Goal: Task Accomplishment & Management: Use online tool/utility

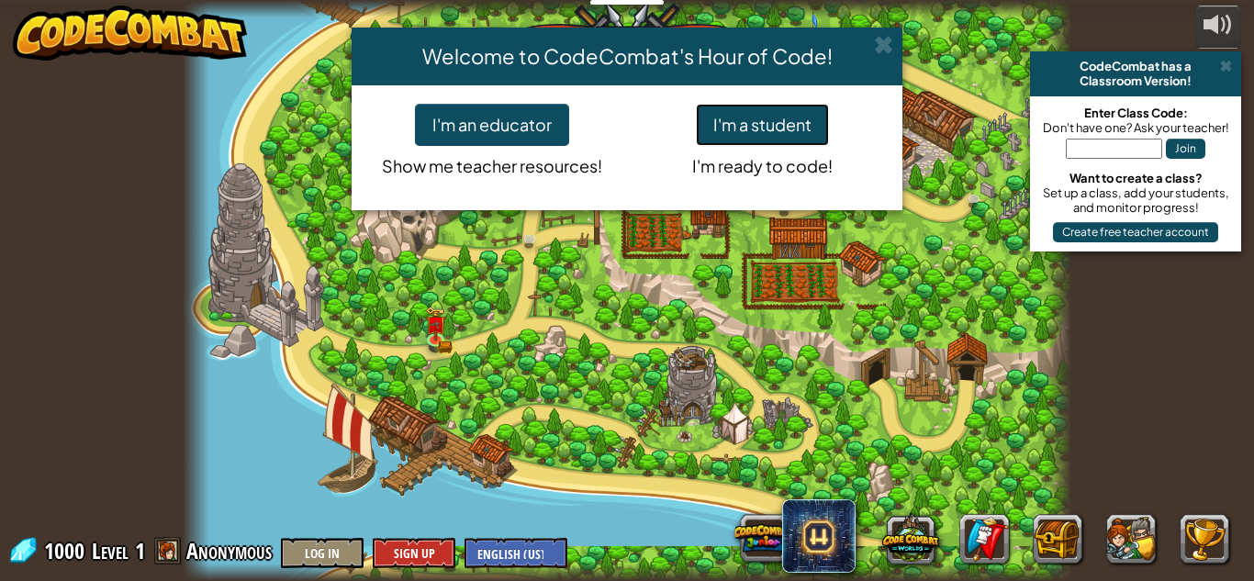
click at [759, 128] on button "I'm a student" at bounding box center [762, 125] width 133 height 42
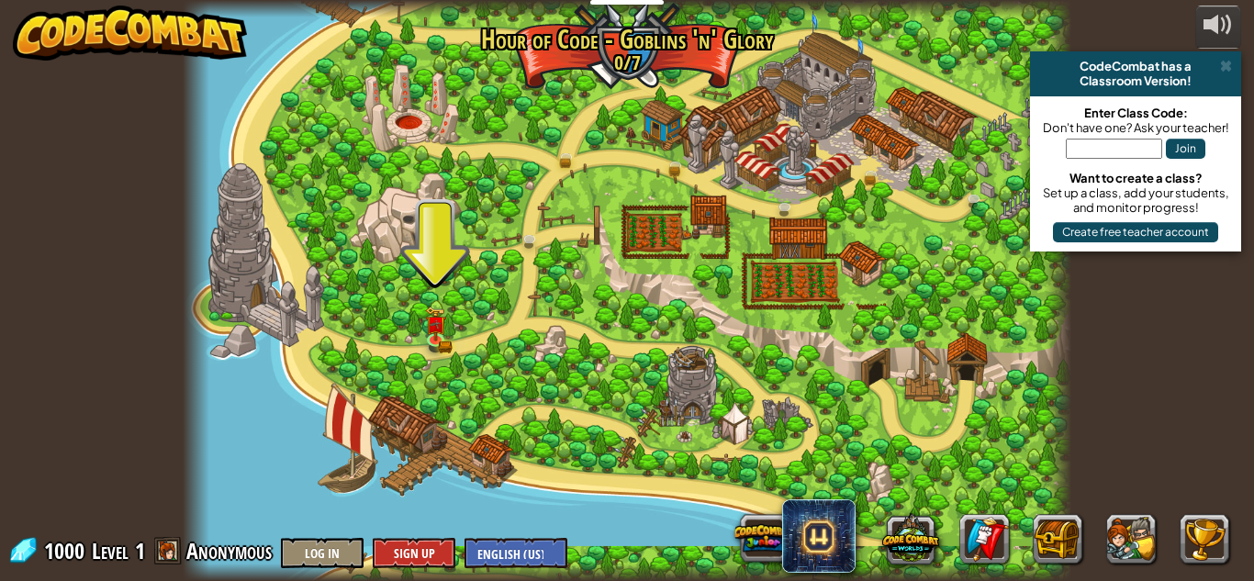
click at [541, 352] on div at bounding box center [627, 290] width 888 height 581
click at [419, 292] on div at bounding box center [627, 290] width 888 height 581
click at [434, 341] on link at bounding box center [438, 340] width 37 height 37
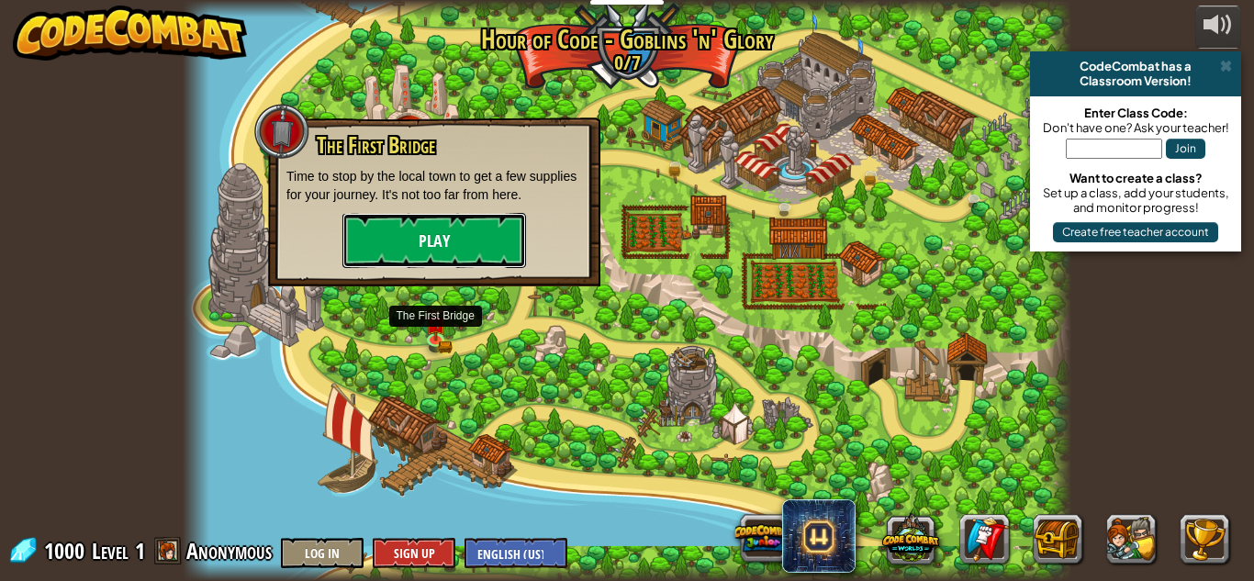
click at [453, 245] on button "Play" at bounding box center [434, 240] width 184 height 55
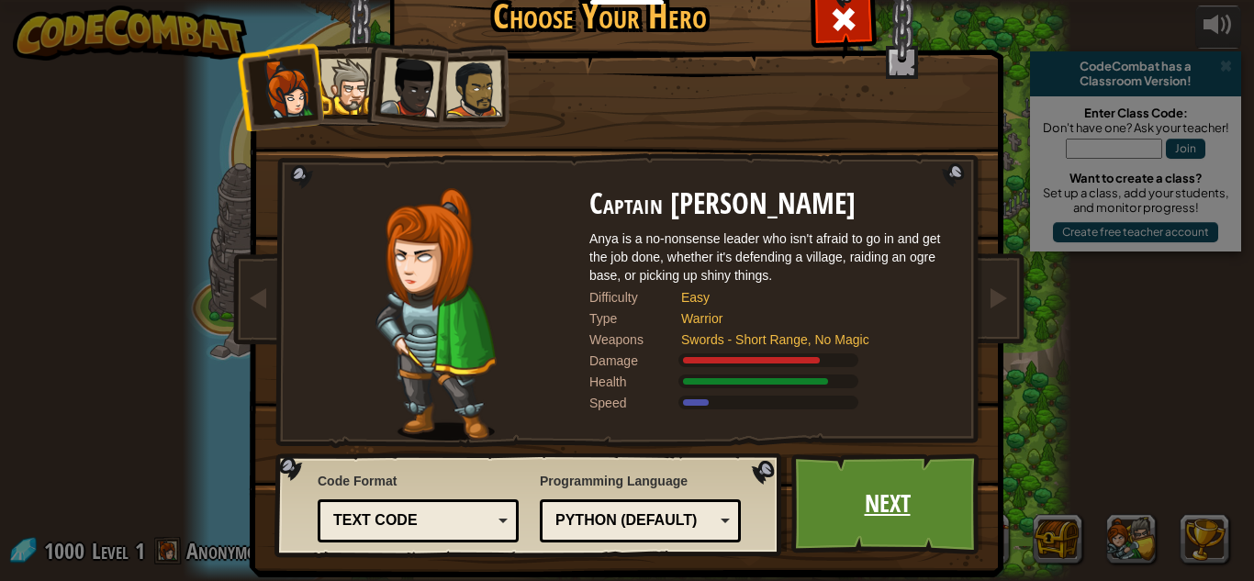
click at [877, 492] on link "Next" at bounding box center [887, 503] width 192 height 101
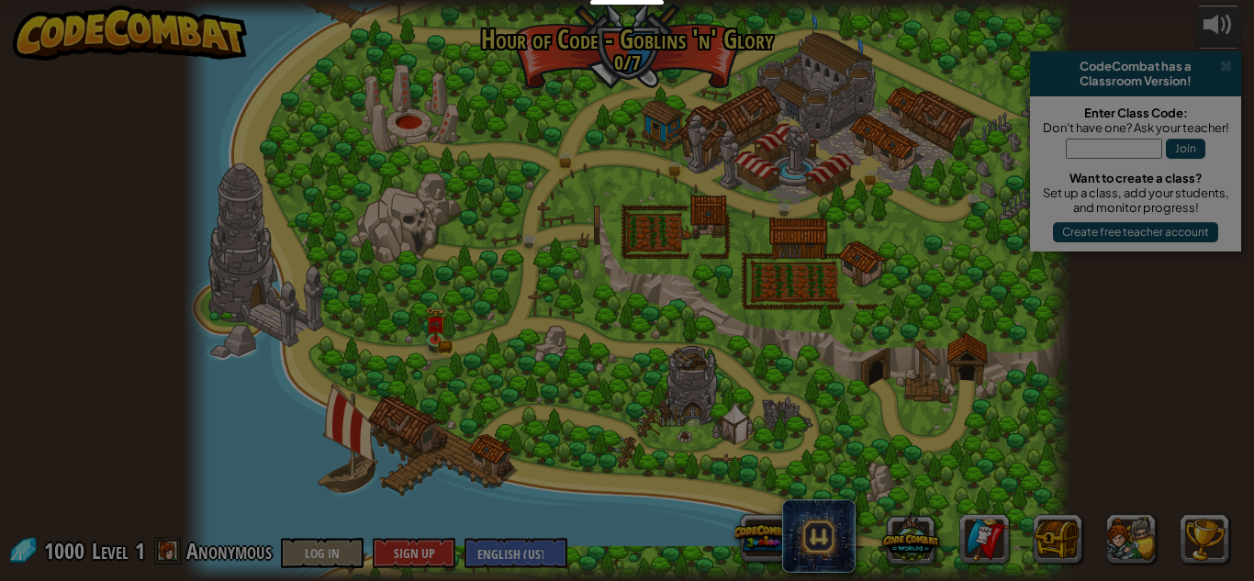
click at [0, 0] on div "Inventory 1000 Available Equip (double-click to equip) Restricted Locked Equip …" at bounding box center [0, 0] width 0 height 0
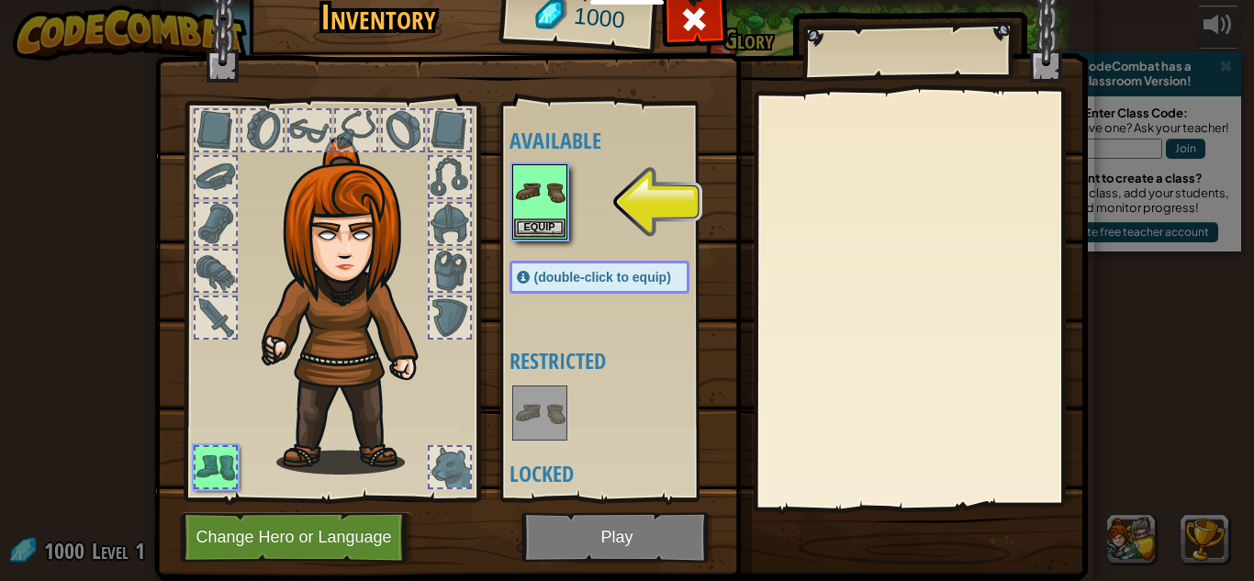
click at [352, 118] on div at bounding box center [356, 130] width 40 height 40
click at [542, 230] on button "Equip" at bounding box center [539, 227] width 51 height 19
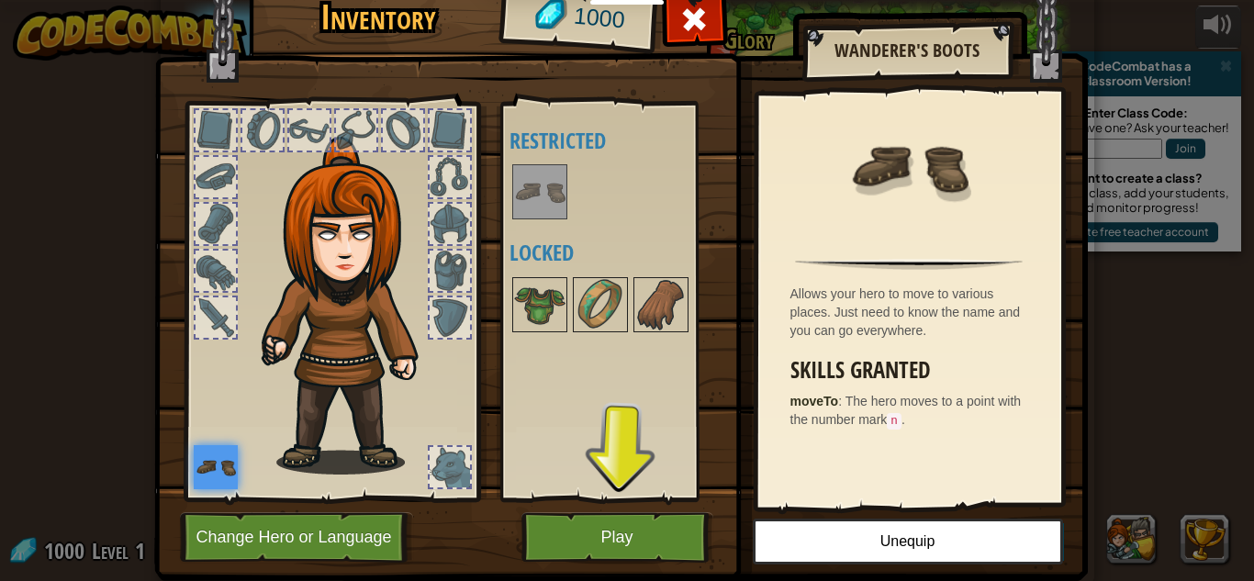
click at [667, 579] on img at bounding box center [620, 248] width 933 height 666
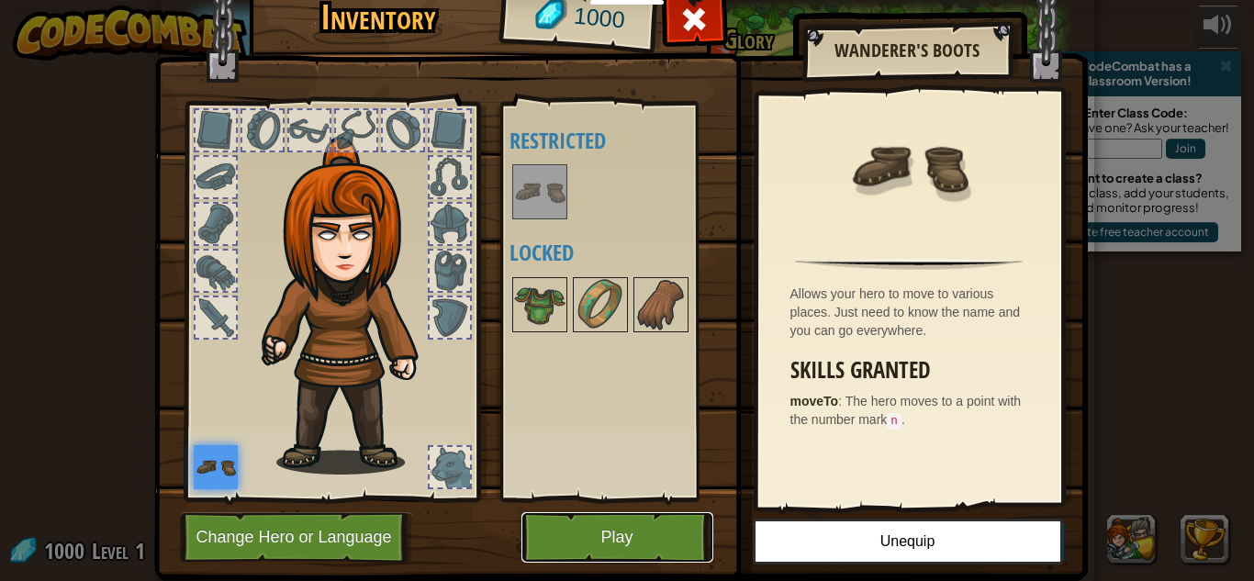
click at [652, 551] on button "Play" at bounding box center [617, 537] width 192 height 50
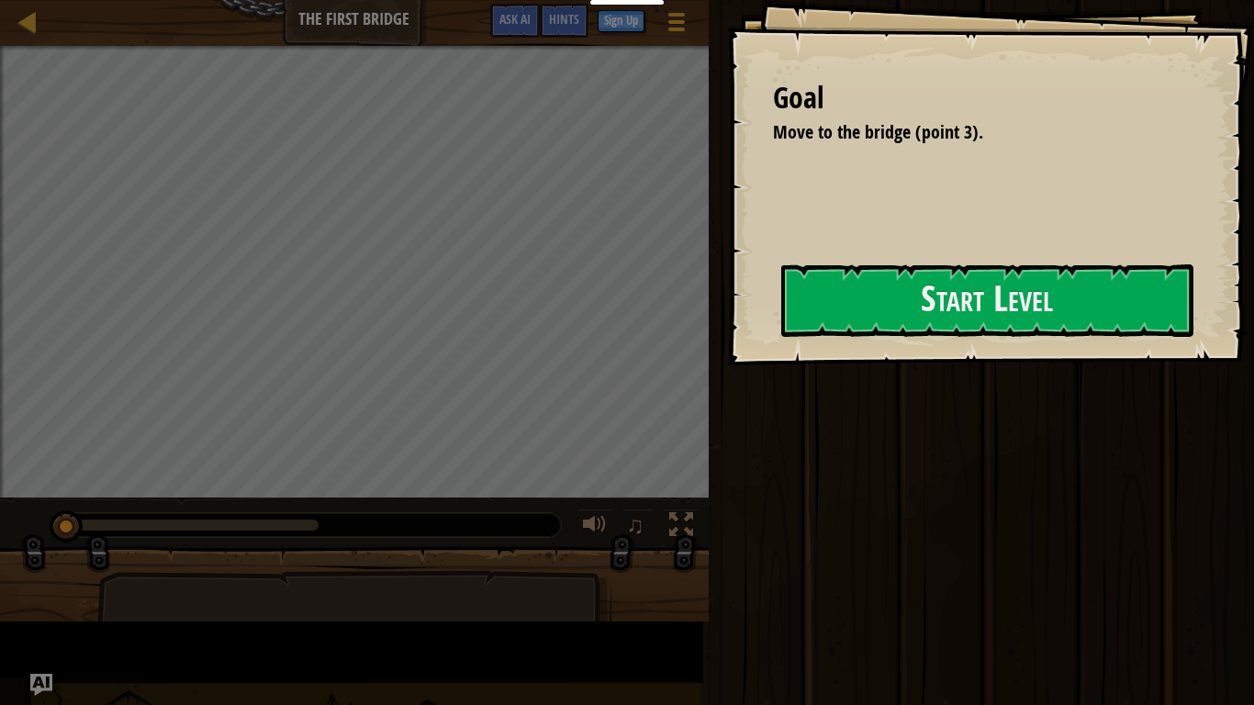
click at [727, 279] on div "Goal Move to the bridge (point 3). Start Level Error loading from server. Try r…" at bounding box center [990, 182] width 527 height 365
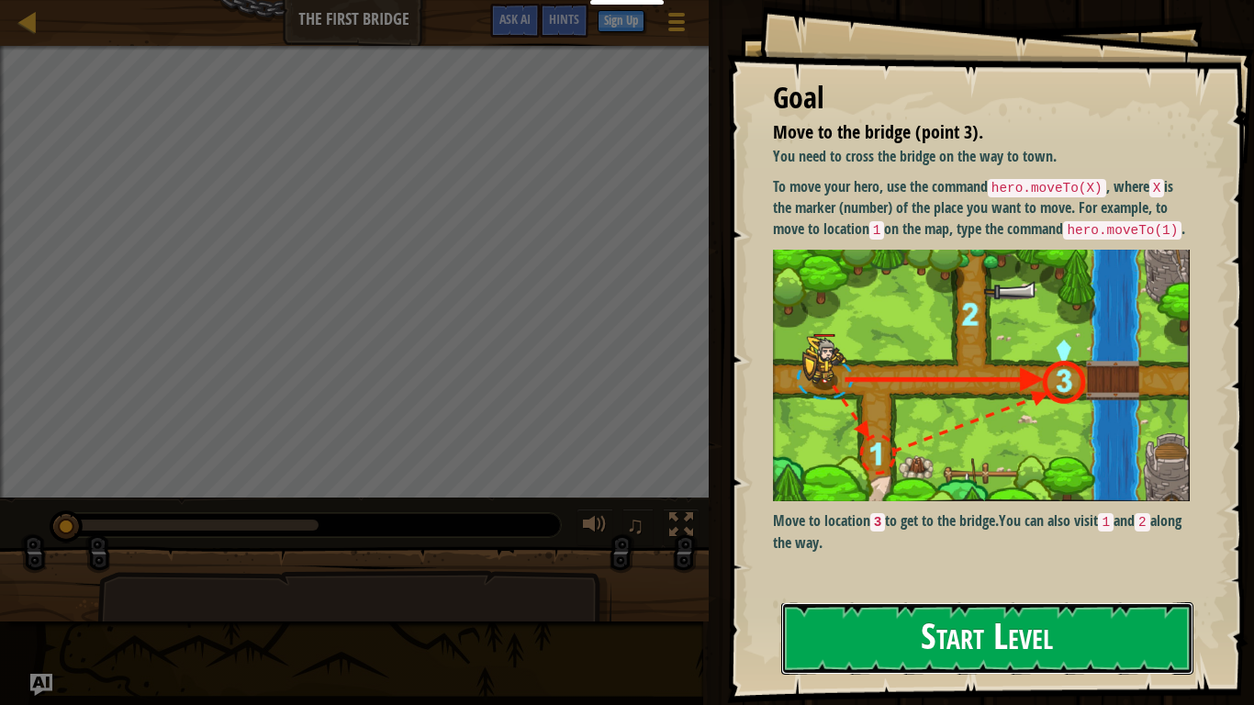
click at [1053, 580] on button "Start Level" at bounding box center [987, 638] width 412 height 73
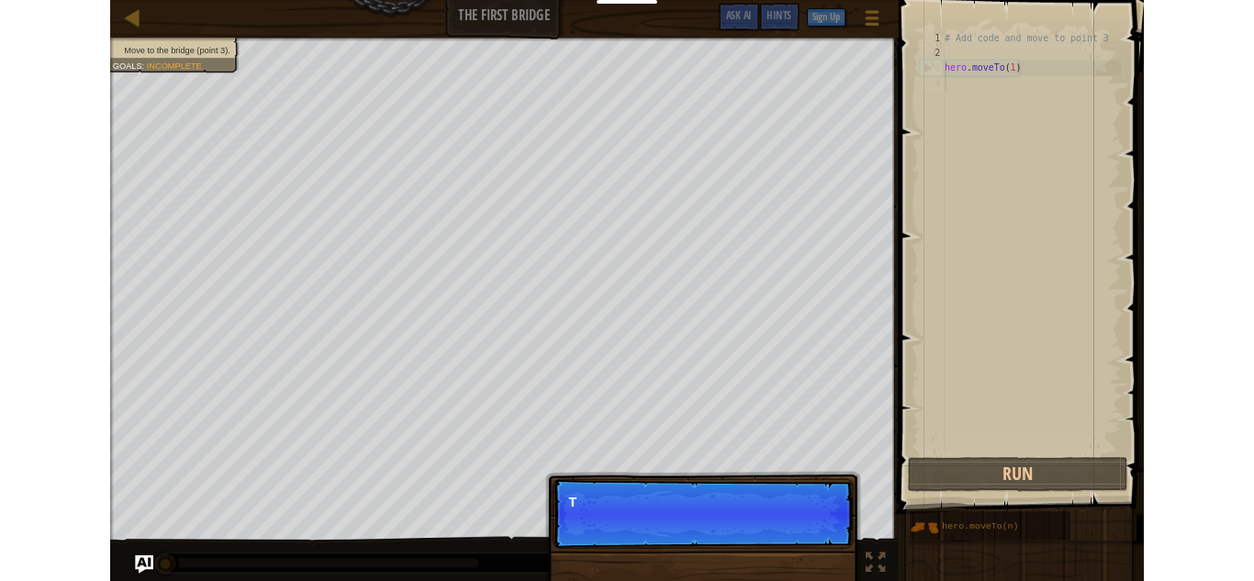
scroll to position [8, 0]
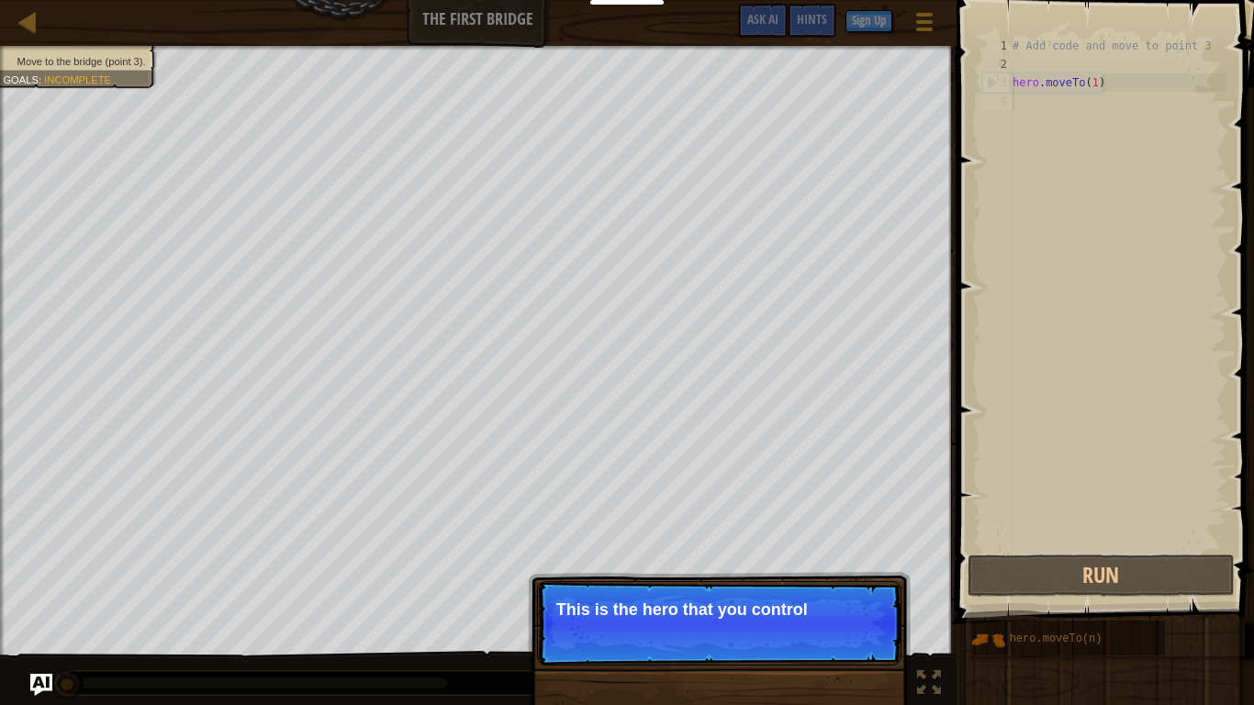
click at [616, 580] on p "This is the hero that you control" at bounding box center [719, 609] width 326 height 18
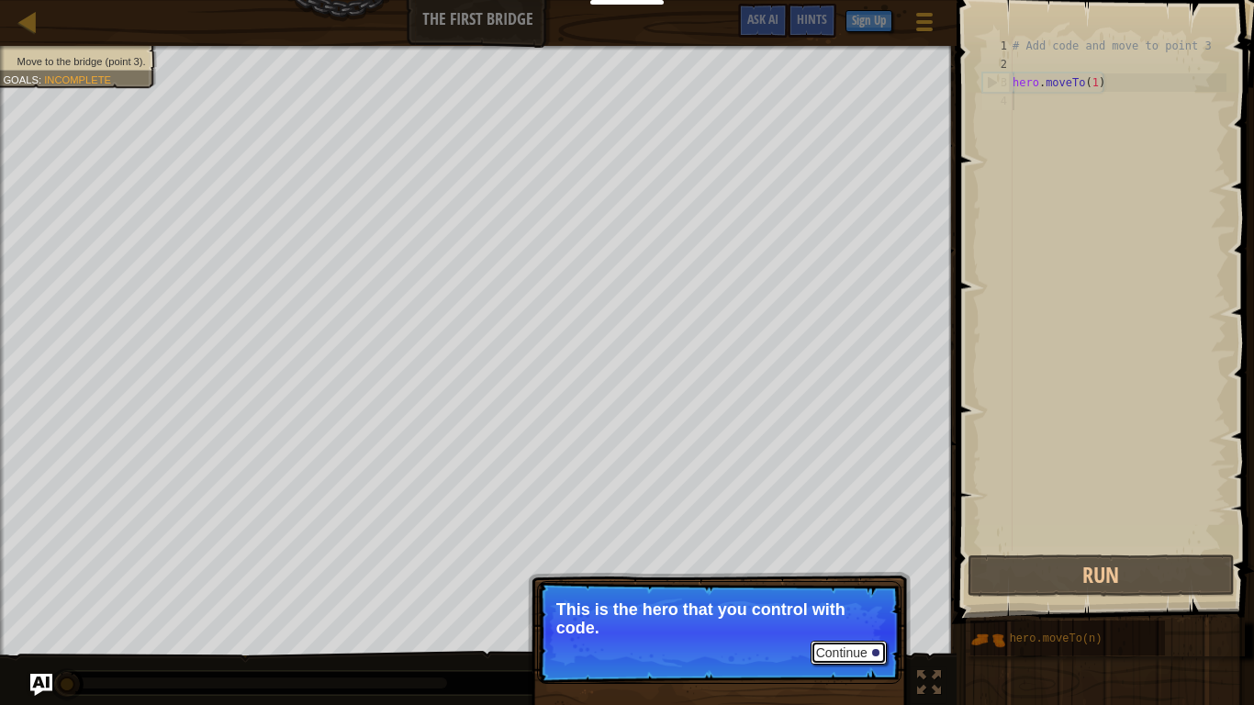
click at [854, 580] on button "Continue" at bounding box center [848, 653] width 76 height 24
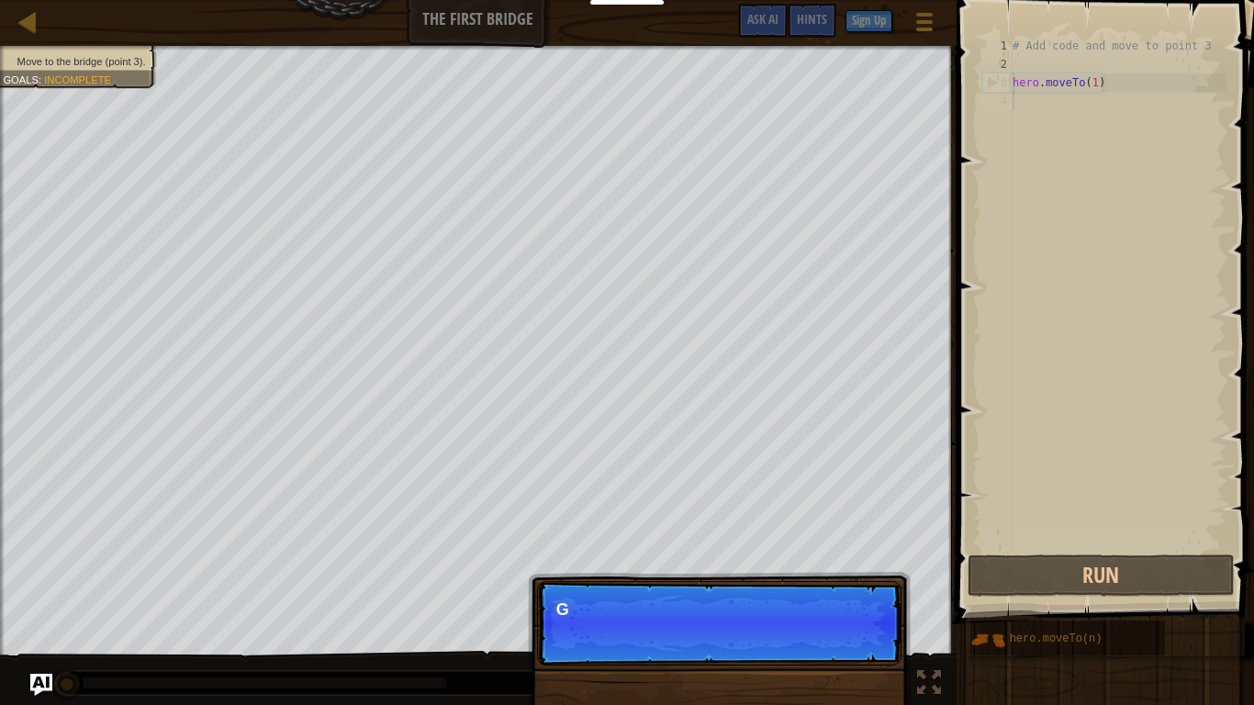
click at [854, 580] on p "Continue G" at bounding box center [719, 623] width 364 height 84
click at [854, 580] on p "Continue Get to t" at bounding box center [719, 623] width 364 height 84
click at [854, 580] on p "Continue Get to the bri" at bounding box center [719, 623] width 364 height 84
click at [720, 580] on p "Continue Get to the bridge by going to point" at bounding box center [719, 623] width 364 height 84
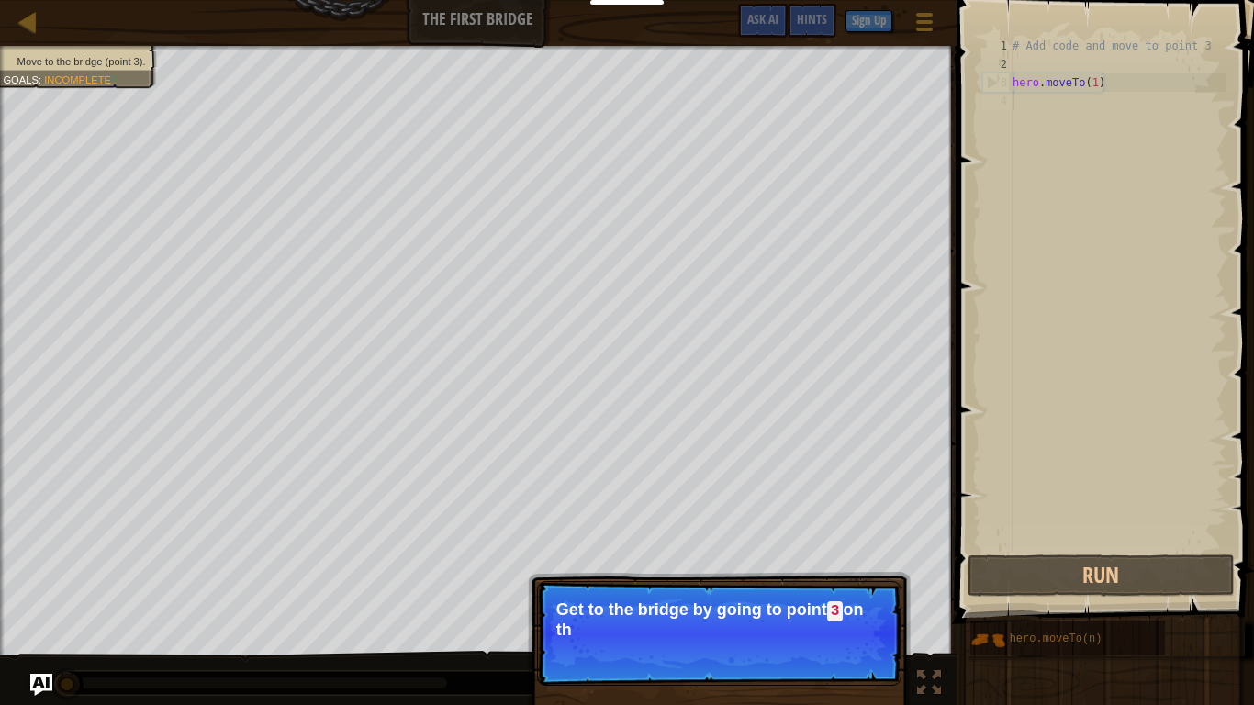
click at [720, 580] on p "Continue Get to the bridge by going to point 3 on th" at bounding box center [719, 633] width 364 height 105
click at [720, 580] on p "Continue Get to the bridge by going to point 3 on the map." at bounding box center [719, 633] width 364 height 105
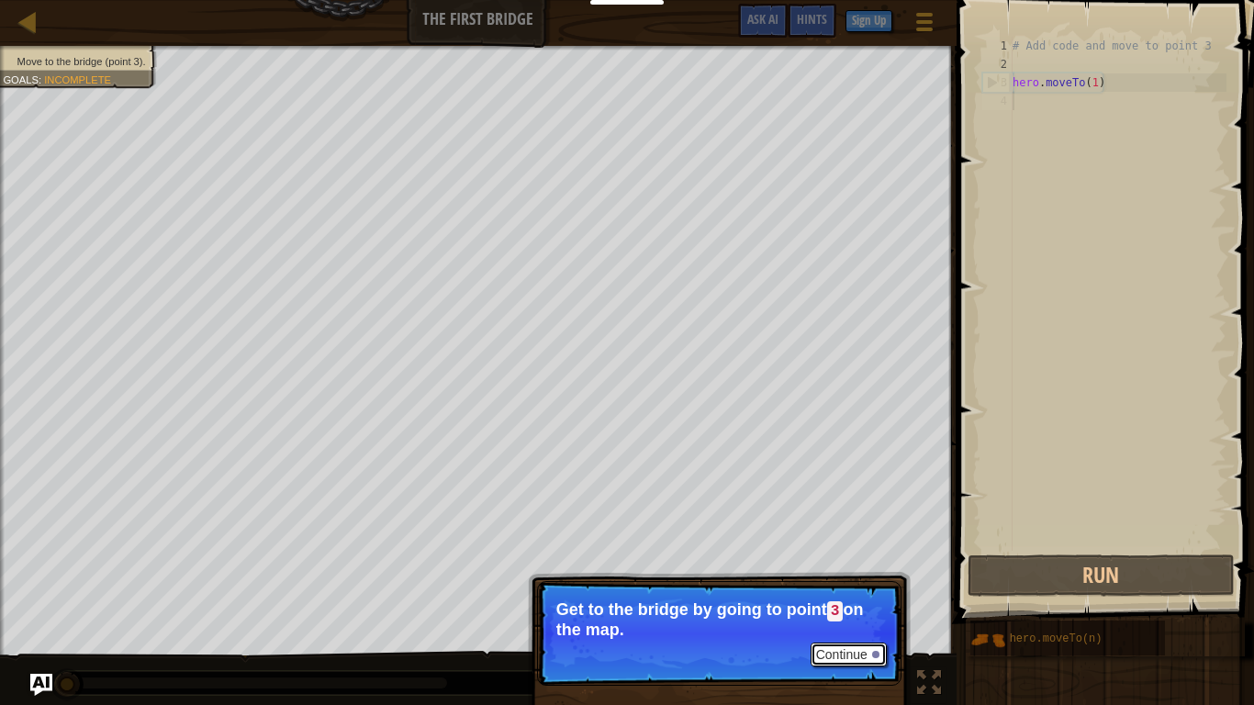
click at [886, 580] on button "Continue" at bounding box center [848, 654] width 76 height 24
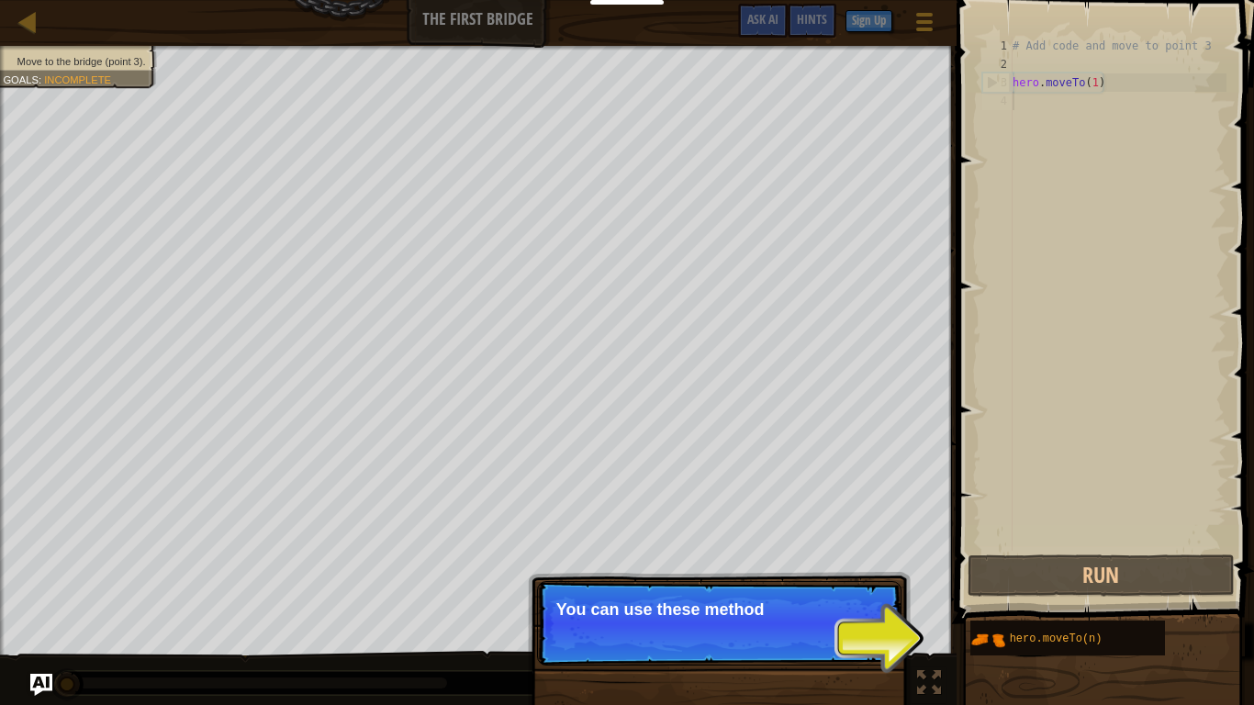
click at [826, 580] on p "Continue You can use these method" at bounding box center [719, 623] width 364 height 84
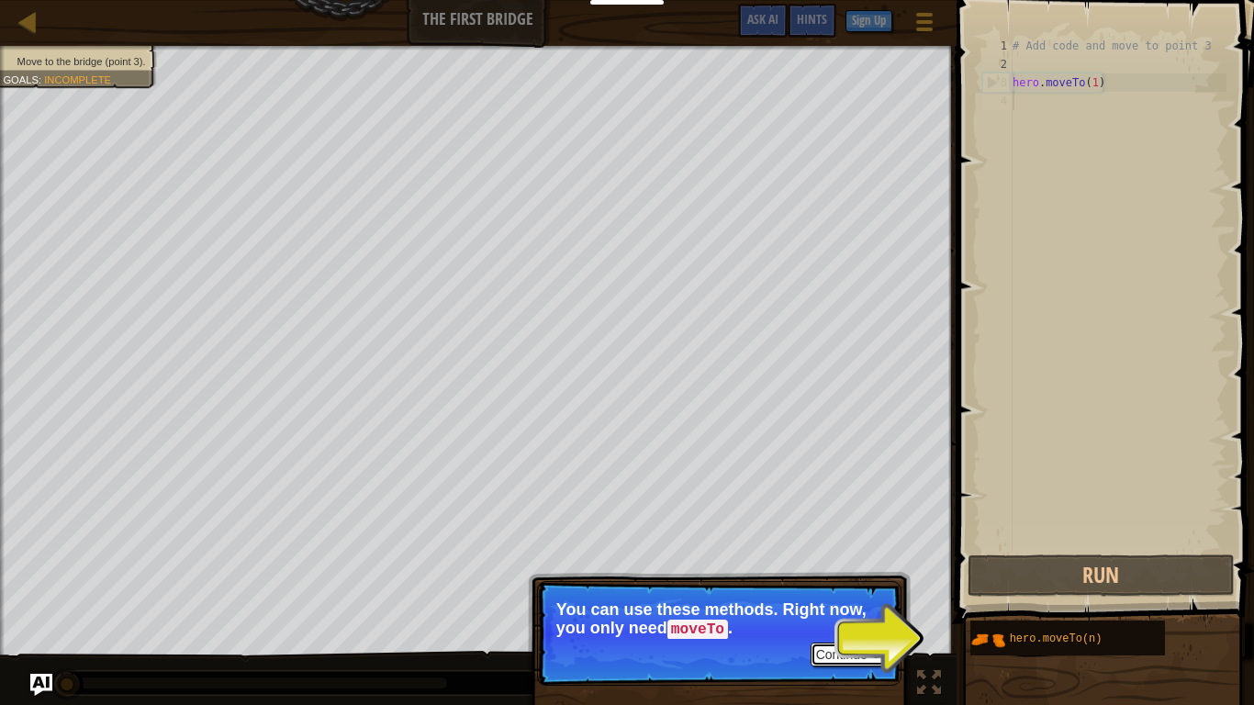
click at [811, 580] on button "Continue" at bounding box center [848, 654] width 76 height 24
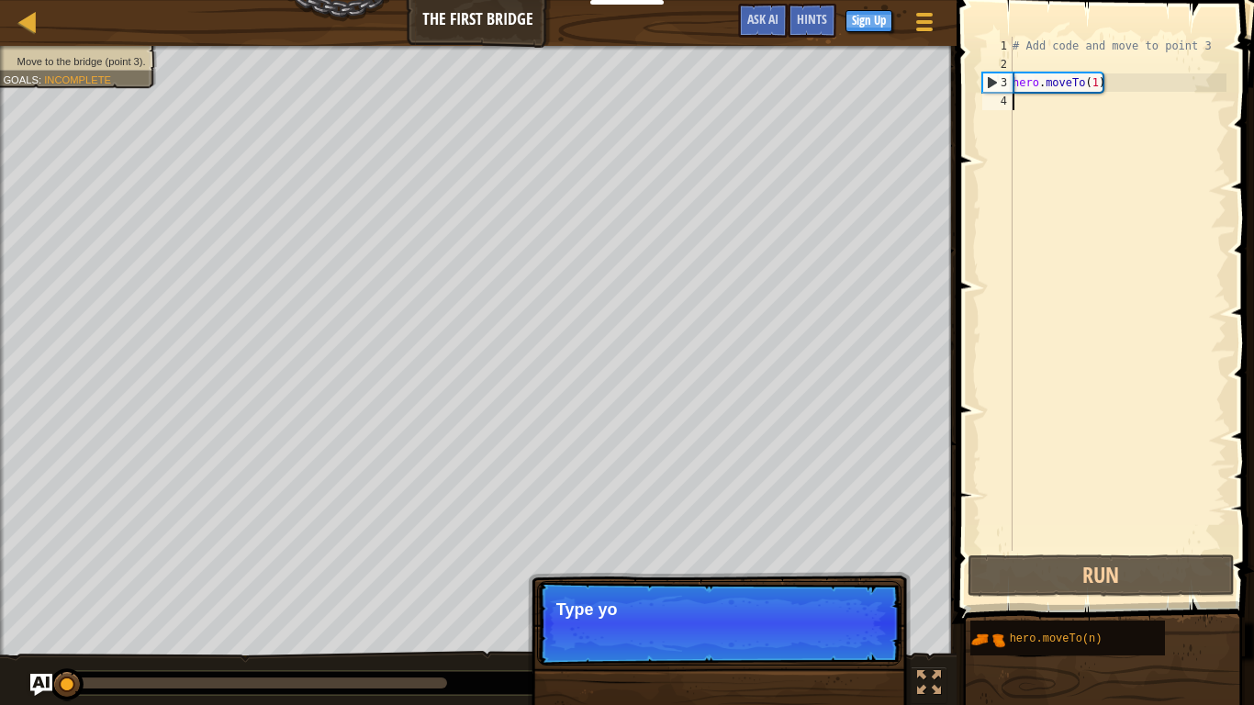
click at [811, 580] on p "Continue Type yo" at bounding box center [719, 623] width 364 height 84
click at [811, 580] on p "Continue Type your code" at bounding box center [719, 623] width 364 height 84
click at [811, 580] on p "Continue Type your code on the" at bounding box center [719, 623] width 364 height 84
click at [811, 580] on p "Continue Type your code on the right" at bounding box center [719, 623] width 364 height 84
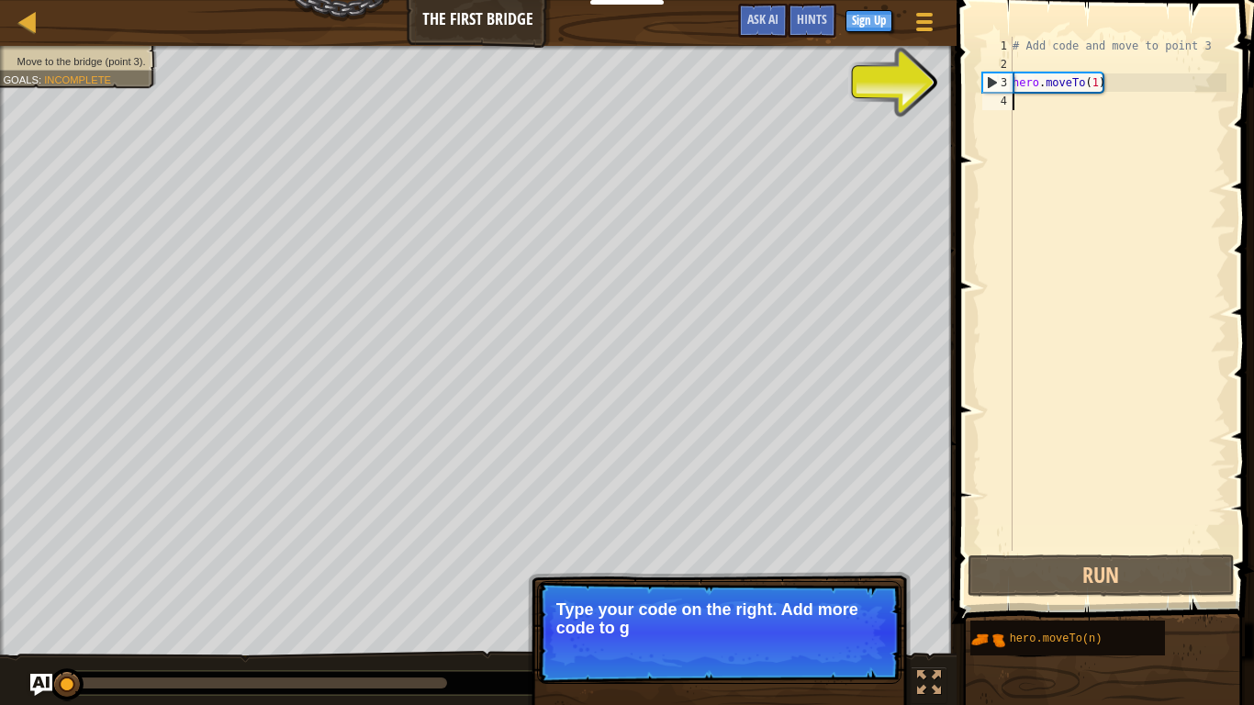
click at [812, 580] on p "Continue Type your code on the right. Add more code to g" at bounding box center [719, 632] width 364 height 103
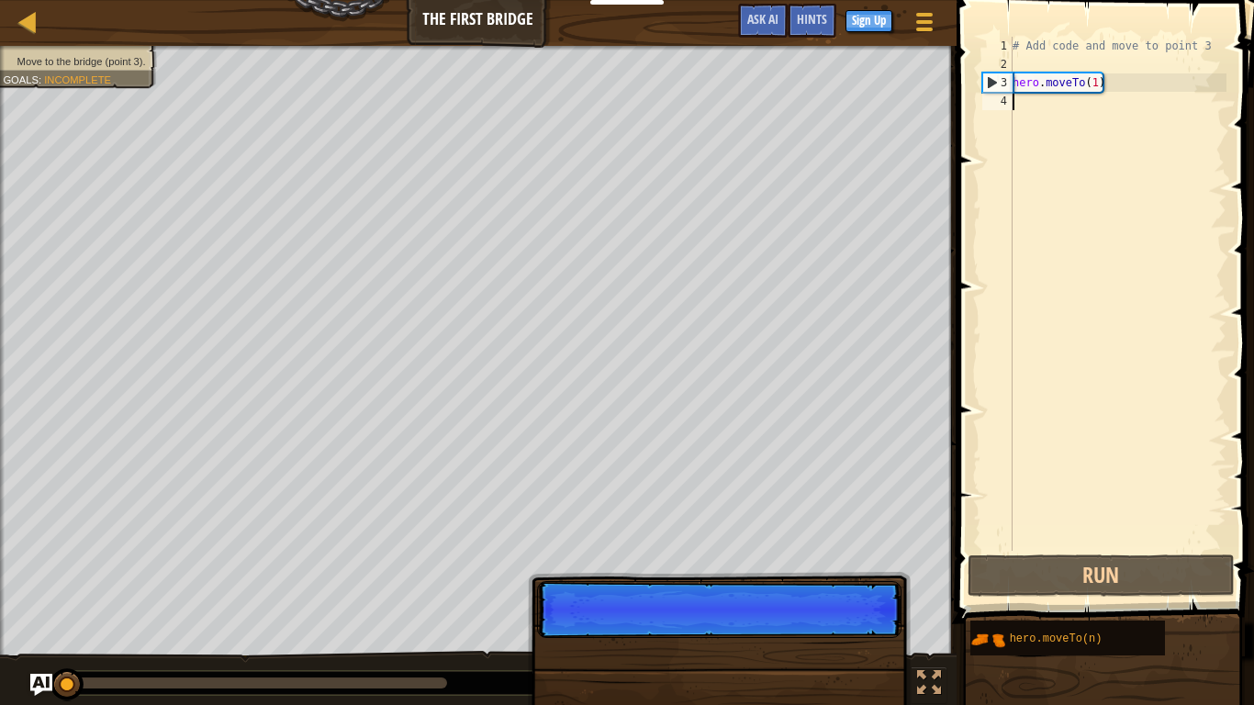
click at [810, 580] on p "Continue" at bounding box center [719, 609] width 364 height 57
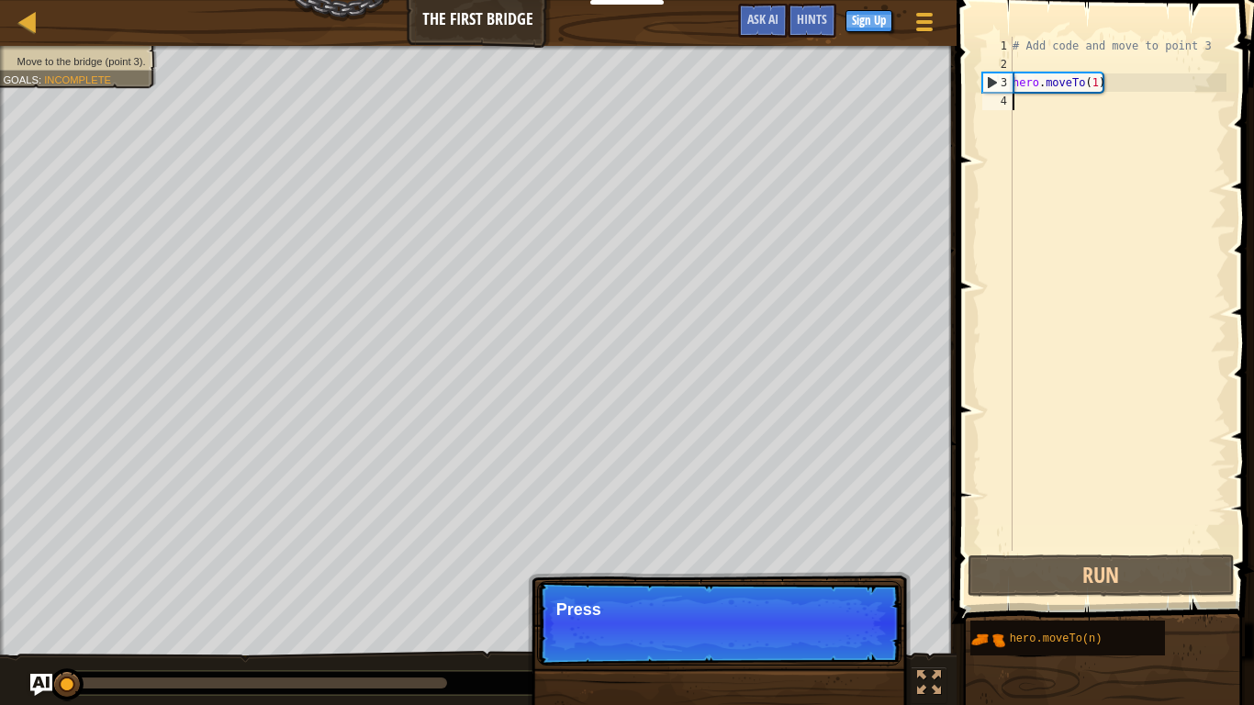
click at [810, 580] on p "Continue Press" at bounding box center [719, 623] width 364 height 84
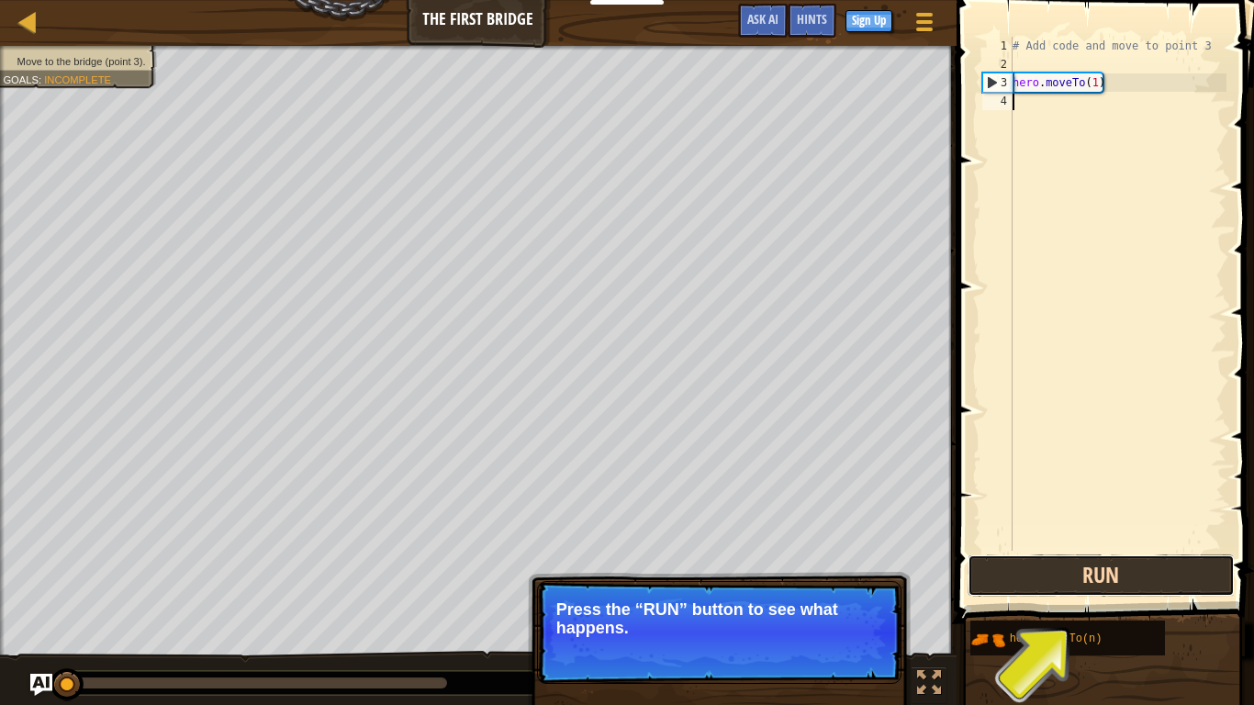
click at [1064, 580] on button "Run" at bounding box center [1100, 575] width 267 height 42
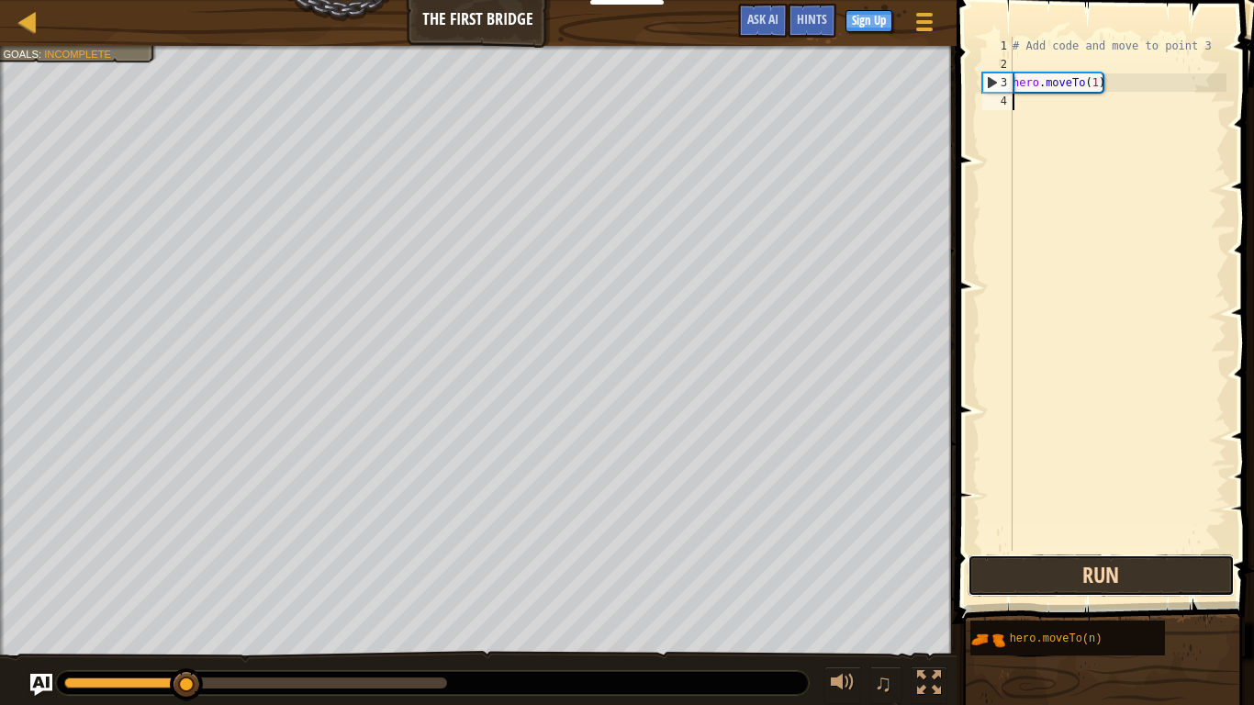
click at [1062, 580] on button "Run" at bounding box center [1100, 575] width 267 height 42
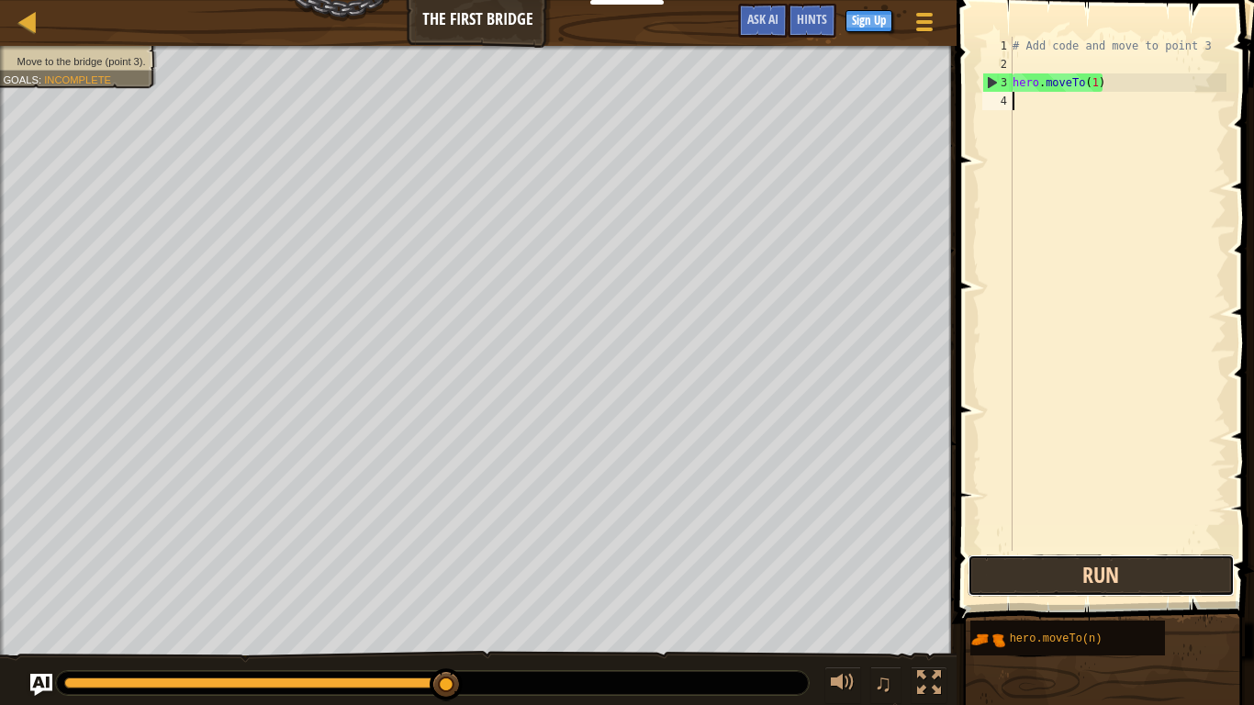
click at [1096, 564] on button "Run" at bounding box center [1100, 575] width 267 height 42
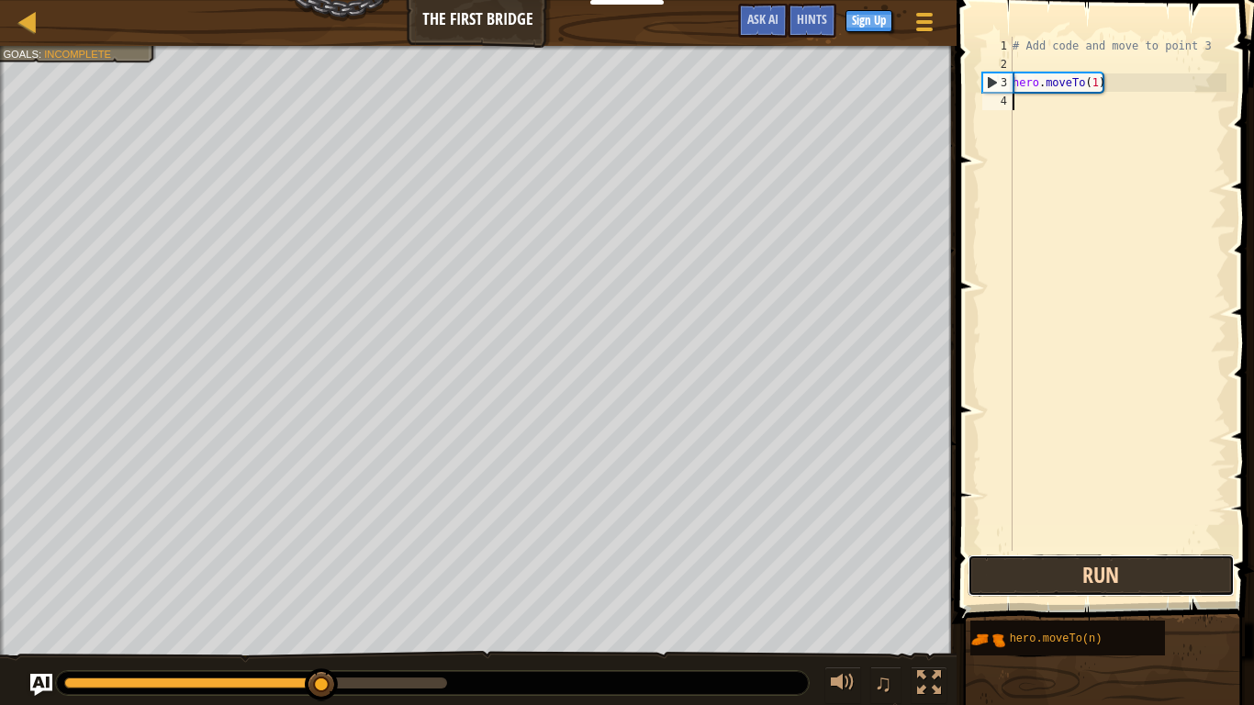
click at [1129, 571] on button "Run" at bounding box center [1100, 575] width 267 height 42
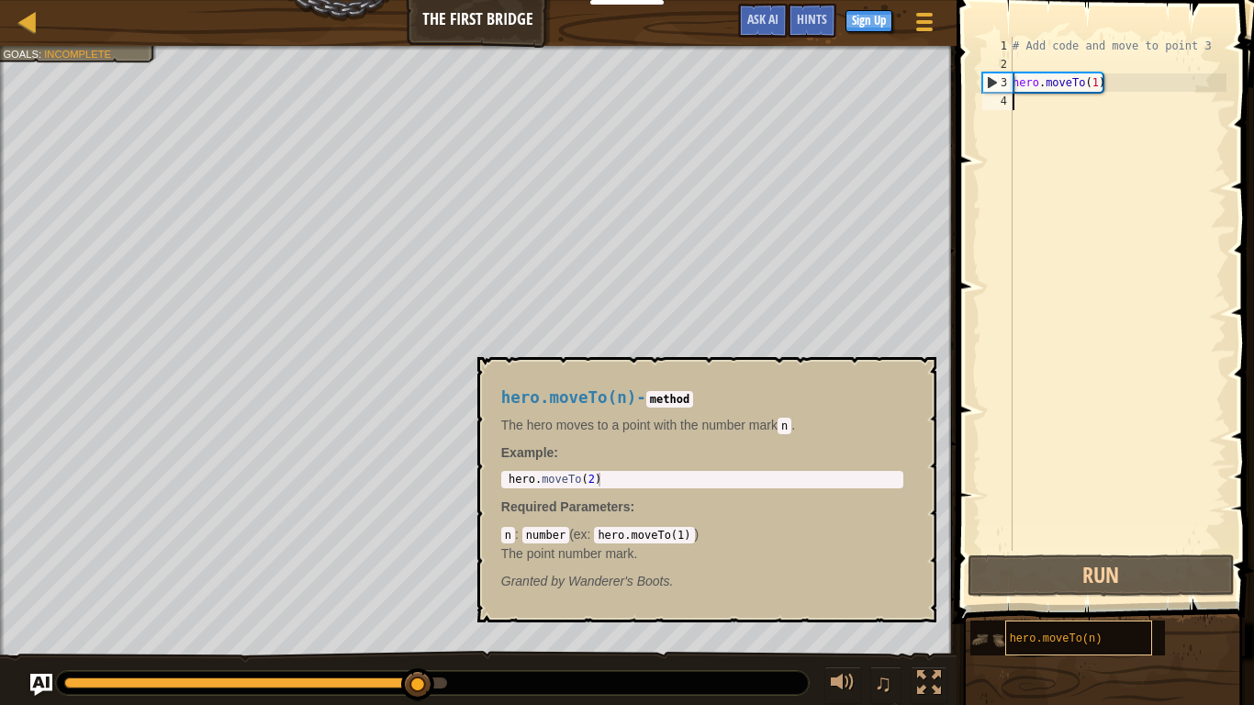
click at [1047, 580] on span "hero.moveTo(n)" at bounding box center [1056, 638] width 93 height 13
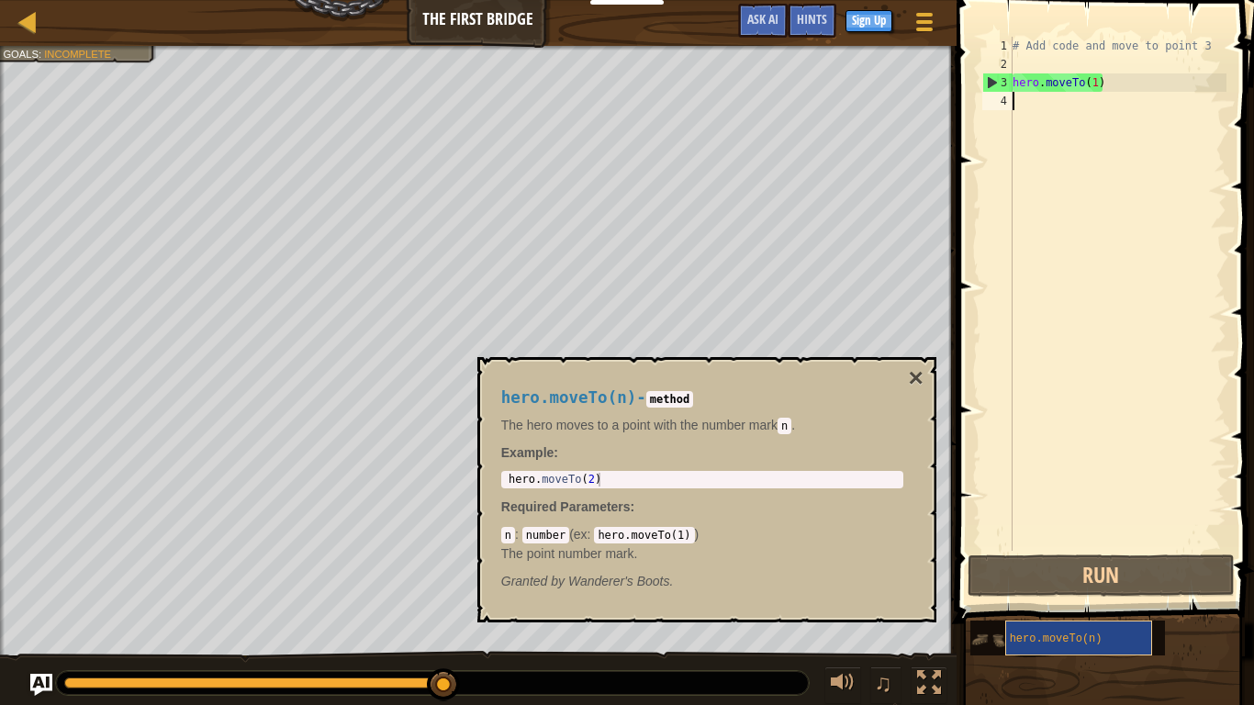
click at [1047, 580] on span "hero.moveTo(n)" at bounding box center [1056, 638] width 93 height 13
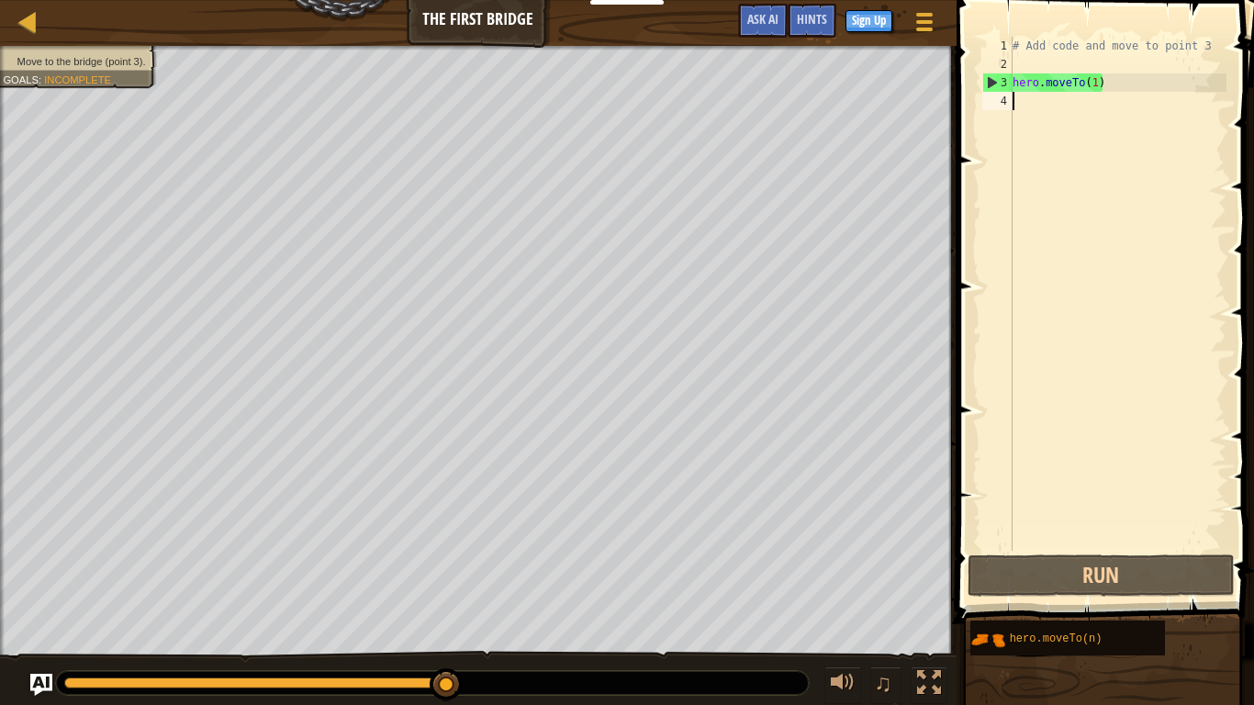
click at [1138, 86] on div "# Add code and move to point 3 hero . moveTo ( 1 )" at bounding box center [1118, 312] width 218 height 551
type textarea "hero.moveTo(1)"
